Goal: Task Accomplishment & Management: Complete application form

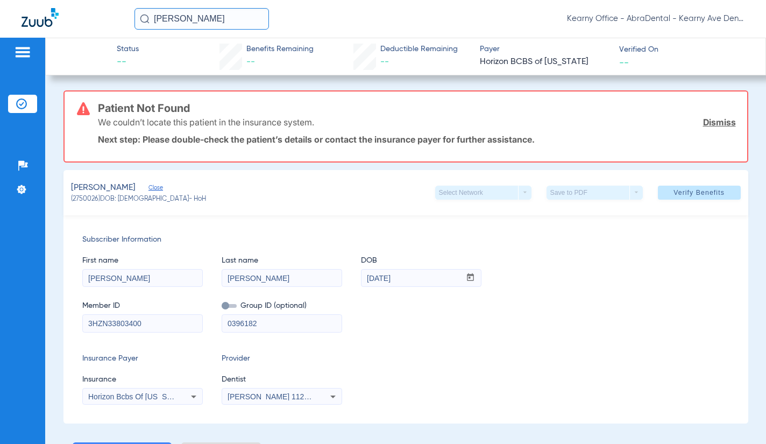
drag, startPoint x: 714, startPoint y: 124, endPoint x: 563, endPoint y: 122, distance: 151.2
click at [714, 124] on link "Dismiss" at bounding box center [719, 122] width 33 height 11
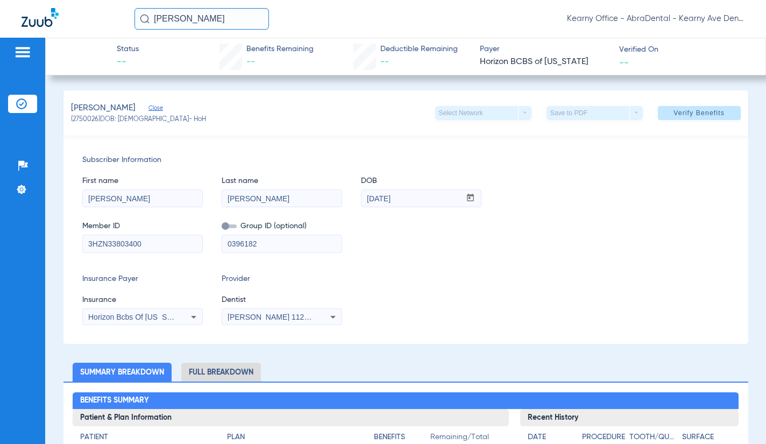
click at [496, 244] on div "Member ID 3HZN33803400 Group ID (optional) 0396182" at bounding box center [405, 231] width 647 height 41
click at [224, 228] on span at bounding box center [229, 226] width 15 height 4
click at [222, 228] on input "checkbox" at bounding box center [222, 228] width 0 height 0
drag, startPoint x: 502, startPoint y: 306, endPoint x: 452, endPoint y: 306, distance: 50.0
click at [502, 306] on div "Insurance Payer Insurance Horizon Bcbs Of [US_STATE] Provider Dentist [PERSON_N…" at bounding box center [405, 299] width 647 height 52
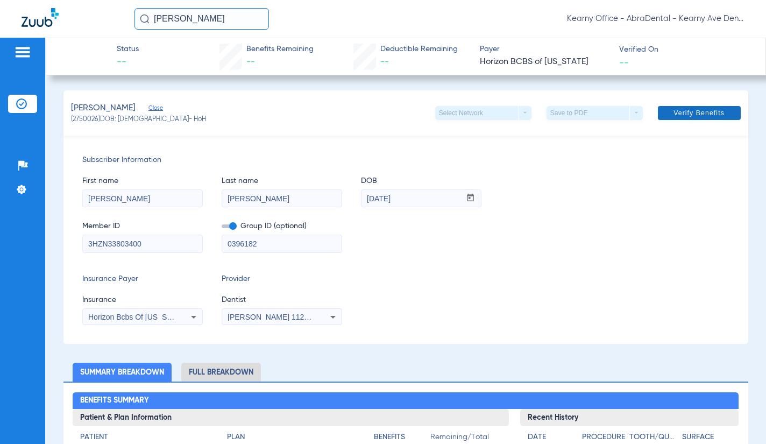
click at [673, 117] on span "Verify Benefits" at bounding box center [698, 113] width 51 height 9
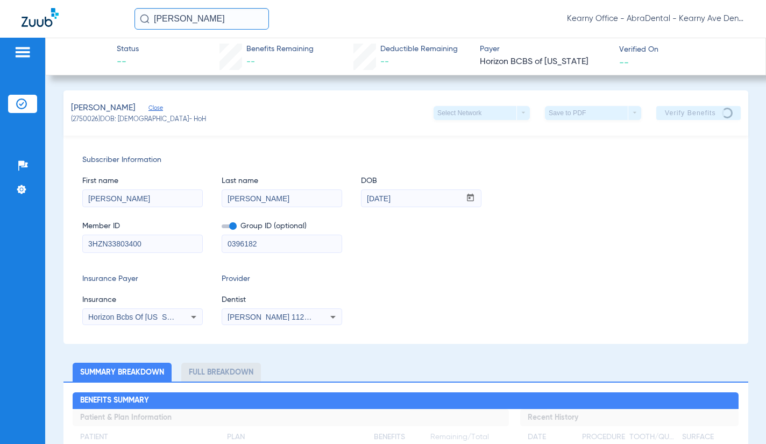
click at [235, 244] on input "0396182" at bounding box center [281, 243] width 119 height 17
type input "0996182"
click at [606, 253] on div "Subscriber Information First name [PERSON_NAME] Last name [PERSON_NAME] DOB mm …" at bounding box center [405, 240] width 685 height 208
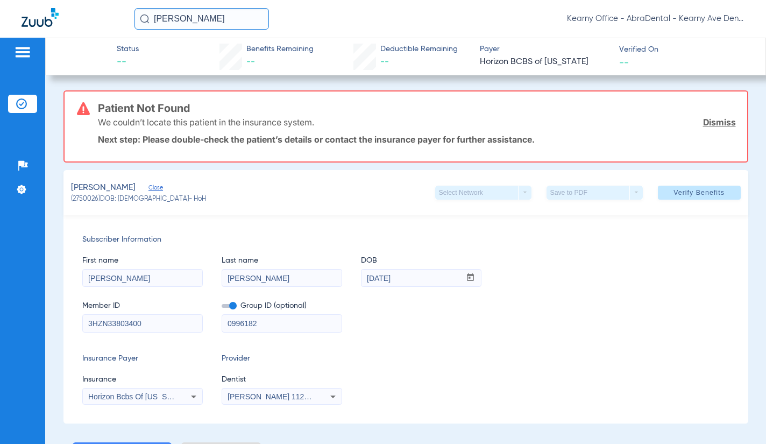
click at [226, 18] on input "[PERSON_NAME]" at bounding box center [201, 19] width 134 height 22
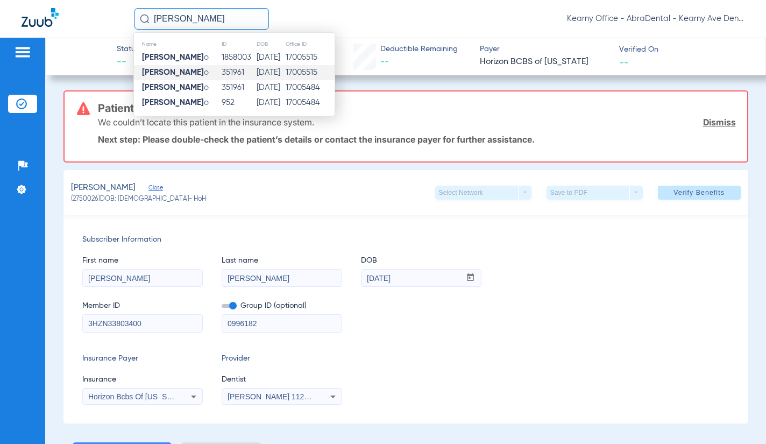
type input "[PERSON_NAME]"
click at [256, 69] on td "[DATE]" at bounding box center [270, 72] width 29 height 15
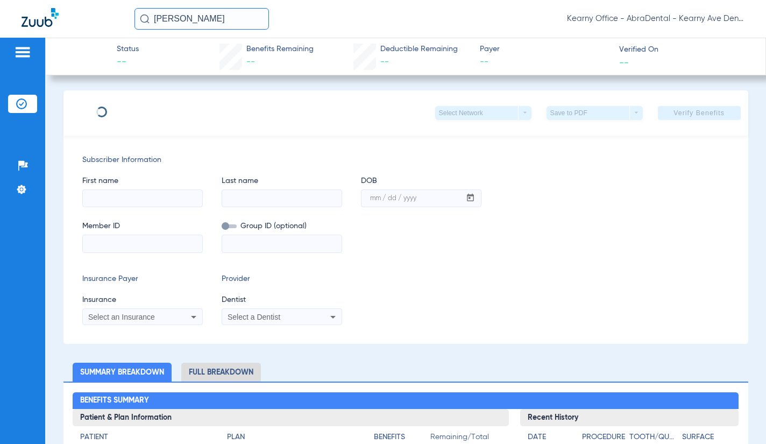
type input "[PERSON_NAME]"
type input "RIBEIRO"
type input "[DATE]"
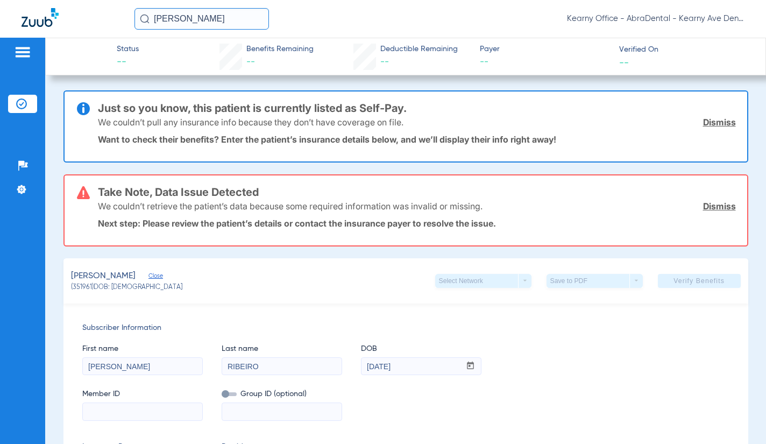
drag, startPoint x: 709, startPoint y: 206, endPoint x: 720, endPoint y: 153, distance: 54.3
click at [709, 205] on link "Dismiss" at bounding box center [719, 206] width 33 height 11
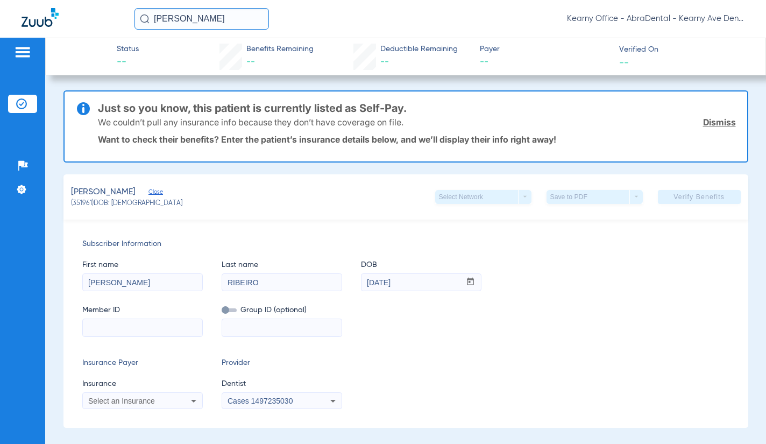
click at [719, 120] on link "Dismiss" at bounding box center [719, 122] width 33 height 11
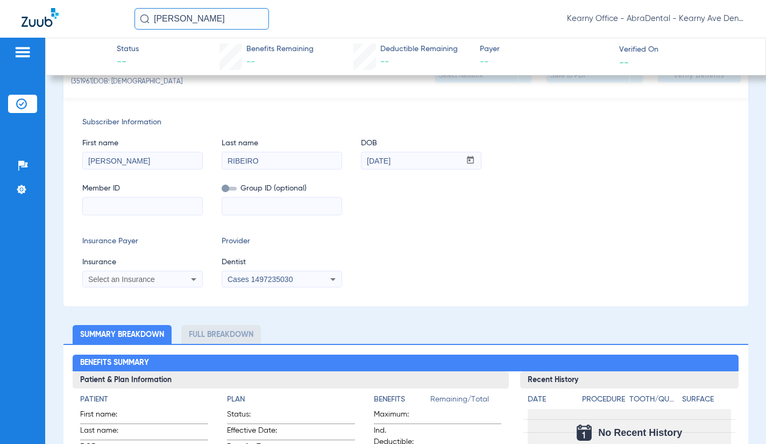
scroll to position [54, 0]
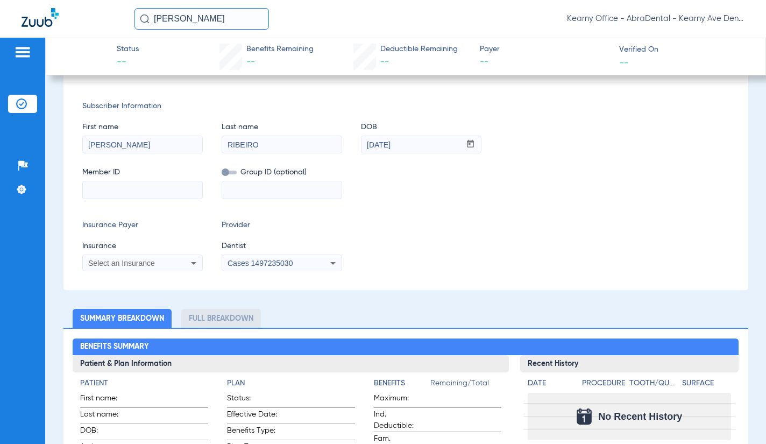
click at [139, 196] on input at bounding box center [142, 189] width 119 height 17
click at [137, 185] on input "3HZN" at bounding box center [142, 189] width 119 height 17
type input "3HZN72262020"
click at [165, 260] on div "Select an Insurance" at bounding box center [131, 263] width 87 height 8
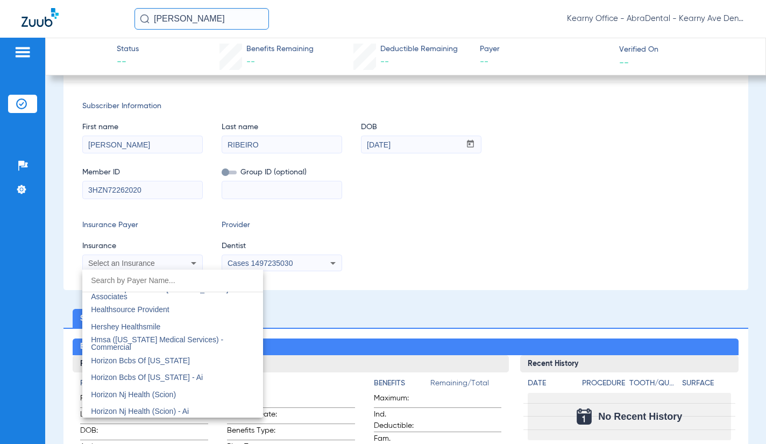
scroll to position [3873, 0]
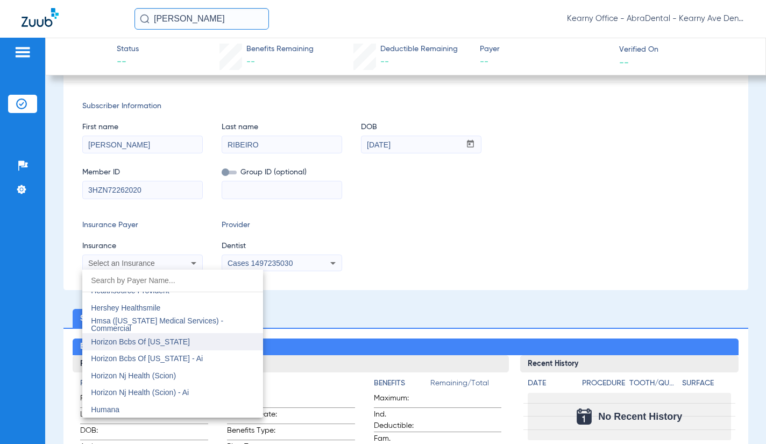
click at [186, 344] on span "Horizon Bcbs Of [US_STATE]" at bounding box center [140, 341] width 99 height 9
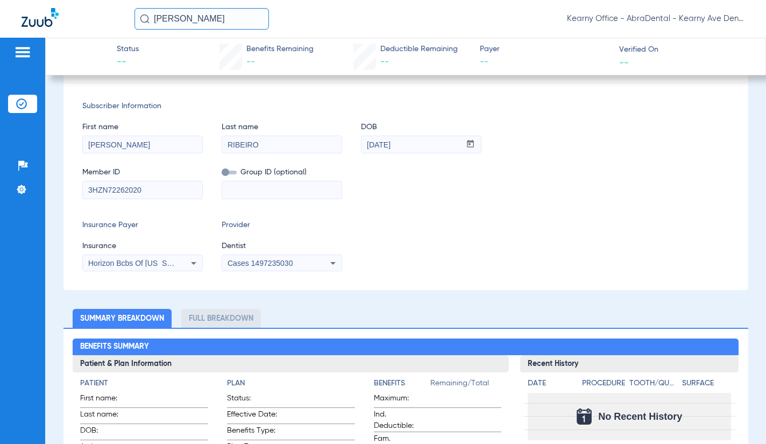
click at [273, 259] on span "Cases 1497235030" at bounding box center [260, 263] width 65 height 9
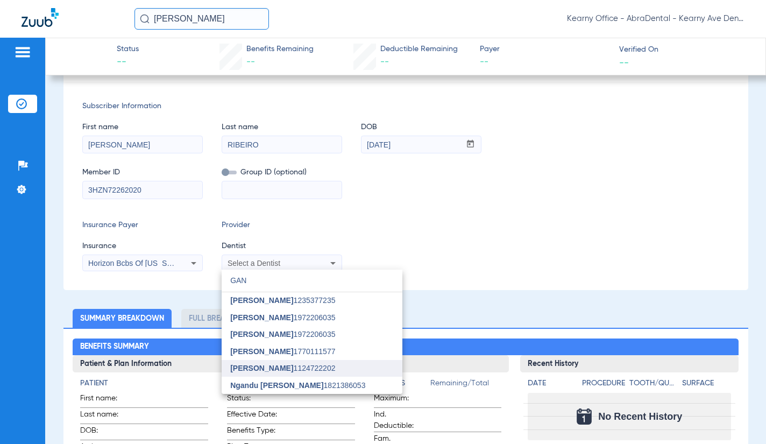
type input "GAN"
click at [306, 364] on mat-option "[PERSON_NAME] 1124722202" at bounding box center [312, 368] width 181 height 17
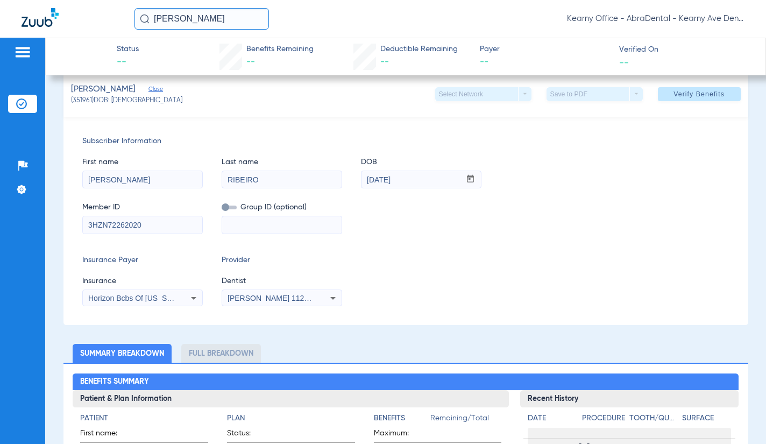
scroll to position [0, 0]
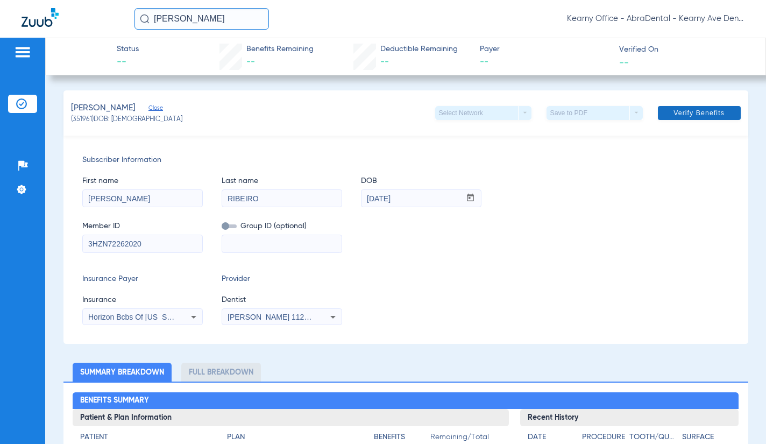
click at [690, 111] on span "Verify Benefits" at bounding box center [698, 113] width 51 height 9
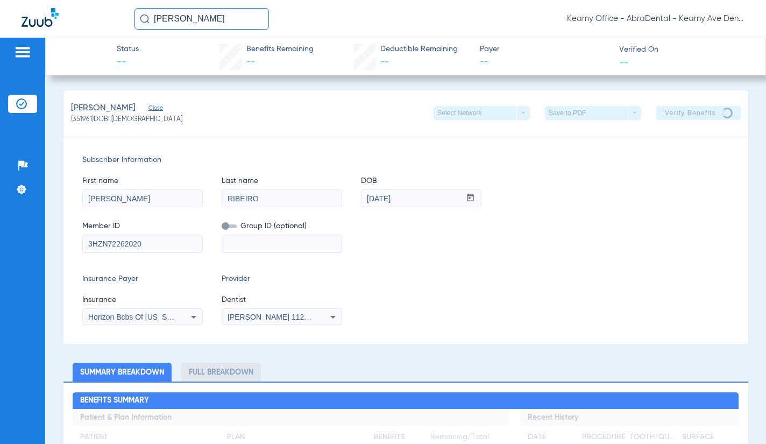
click at [591, 289] on div "Insurance Payer Insurance Horizon Bcbs Of [US_STATE] Provider Dentist [PERSON_N…" at bounding box center [405, 299] width 647 height 52
